Goal: Transaction & Acquisition: Purchase product/service

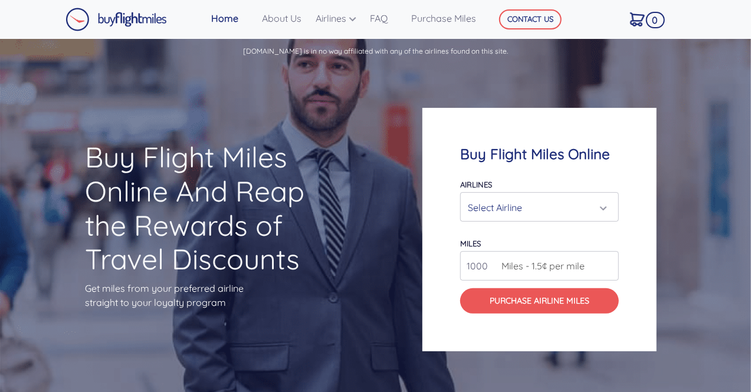
click at [517, 202] on div "Select Airline" at bounding box center [536, 207] width 136 height 22
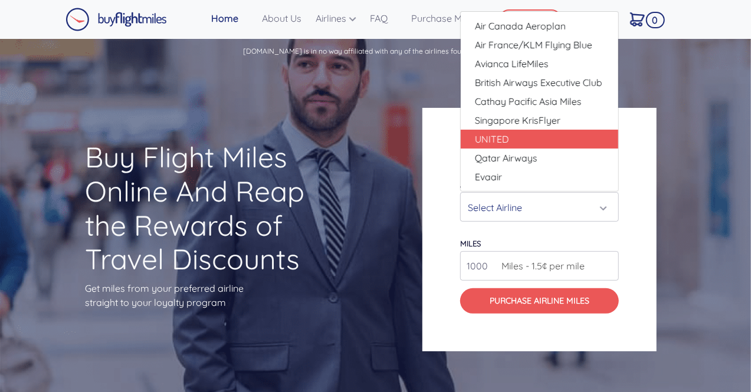
click at [508, 140] on link "UNITED" at bounding box center [539, 139] width 157 height 19
select select "UNITED"
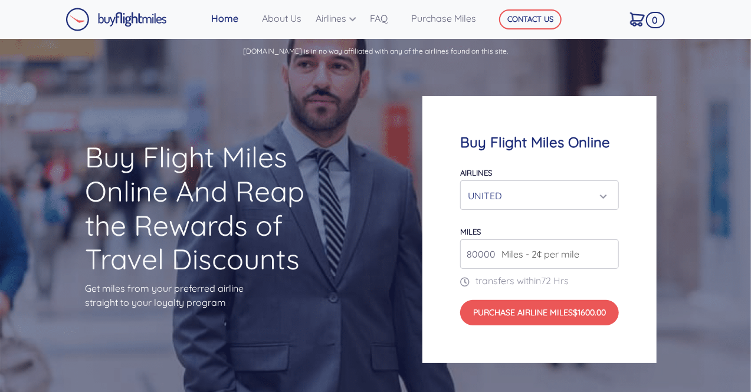
click at [561, 254] on span "Miles - 2¢ per mile" at bounding box center [537, 254] width 84 height 14
click at [498, 257] on span "Miles - 2¢ per mile" at bounding box center [537, 254] width 84 height 14
click at [607, 249] on input "81000" at bounding box center [539, 253] width 159 height 29
click at [607, 249] on input "82000" at bounding box center [539, 253] width 159 height 29
click at [607, 249] on input "83000" at bounding box center [539, 253] width 159 height 29
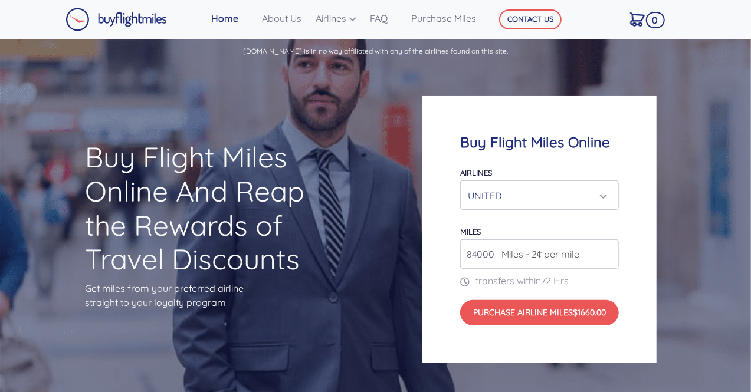
click at [607, 249] on input "84000" at bounding box center [539, 253] width 159 height 29
click at [607, 249] on input "85000" at bounding box center [539, 253] width 159 height 29
click at [607, 249] on input "86000" at bounding box center [539, 253] width 159 height 29
click at [607, 249] on input "87000" at bounding box center [539, 253] width 159 height 29
type input "88000"
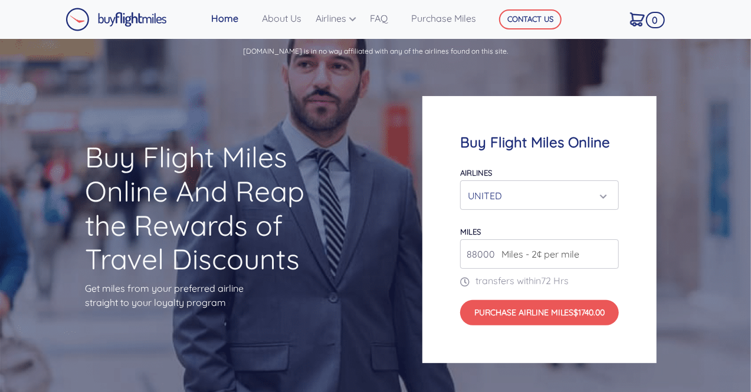
click at [607, 249] on input "88000" at bounding box center [539, 253] width 159 height 29
click at [482, 255] on input "number" at bounding box center [539, 253] width 159 height 29
type input "500000"
click at [410, 254] on div "Buy Flight Miles Online And Reap the Rewards of Travel Discounts Get miles from…" at bounding box center [375, 229] width 751 height 327
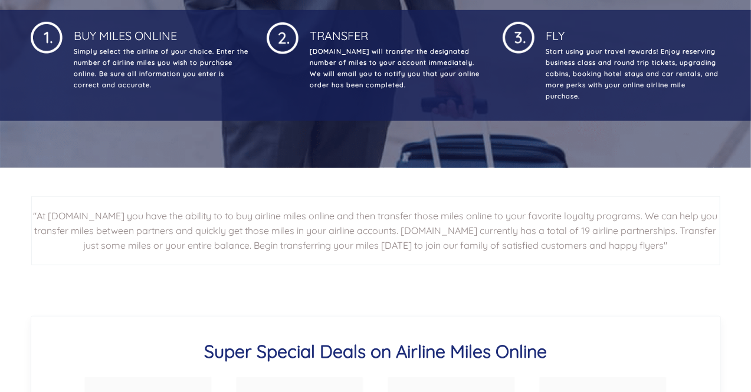
scroll to position [78, 0]
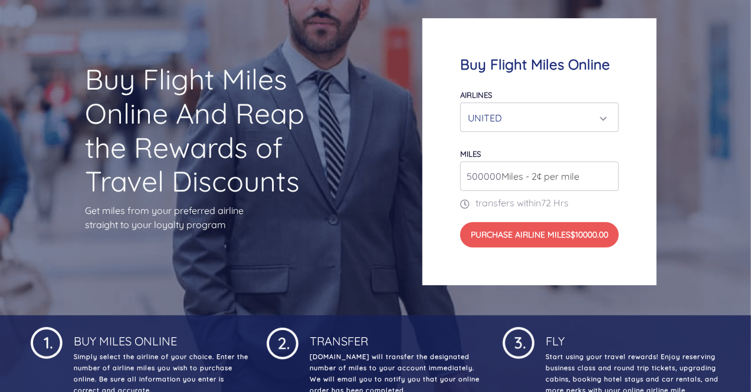
click at [511, 109] on div "UNITED" at bounding box center [536, 118] width 136 height 22
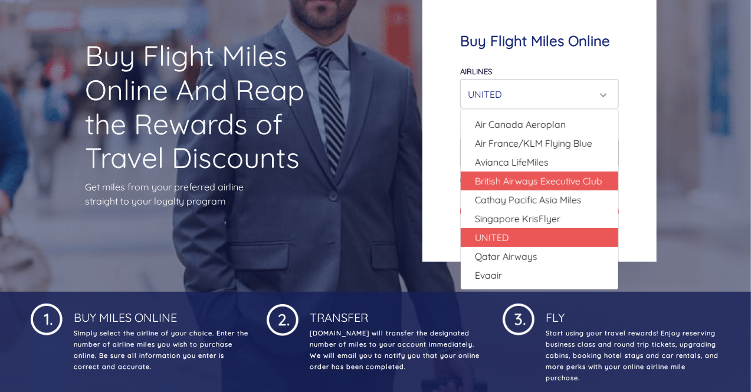
scroll to position [103, 0]
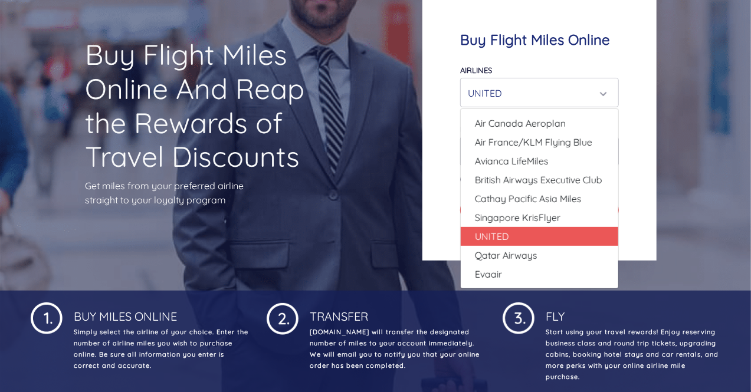
click at [412, 180] on div "Buy Flight Miles Online And Reap the Rewards of Travel Discounts Get miles from…" at bounding box center [375, 126] width 751 height 327
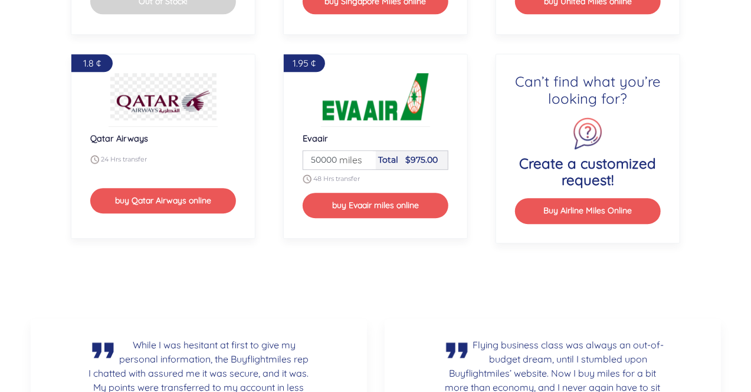
scroll to position [1528, 0]
